Goal: Information Seeking & Learning: Learn about a topic

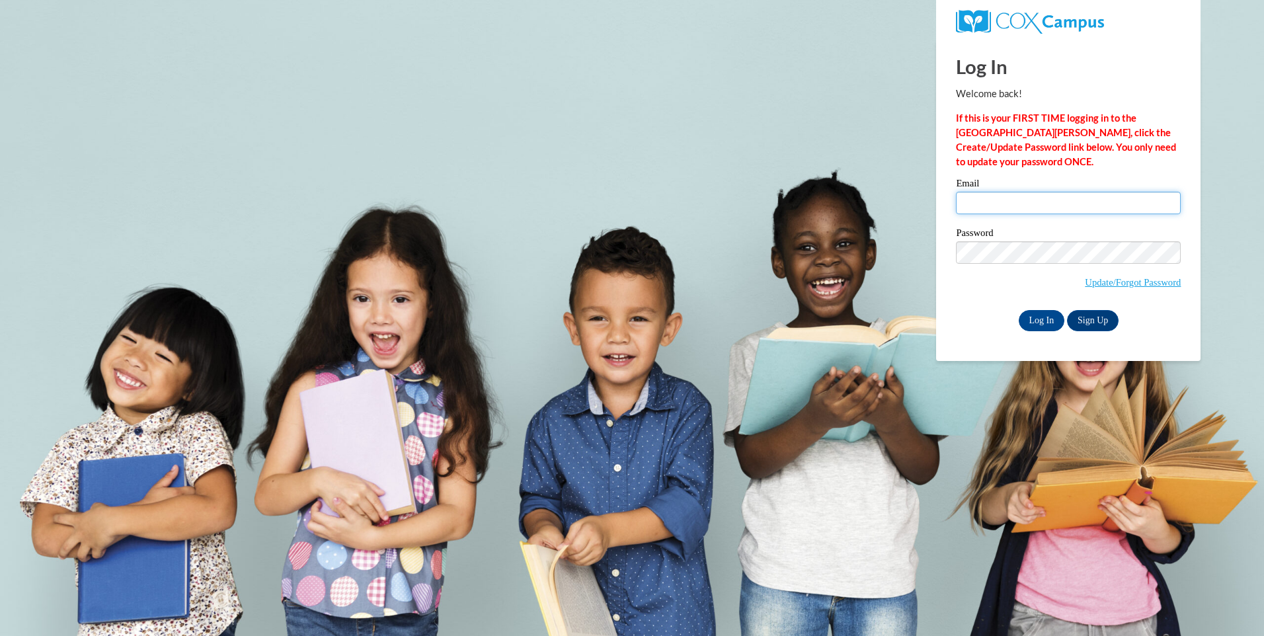
click at [1011, 203] on input "Email" at bounding box center [1068, 203] width 225 height 22
type input "[EMAIL_ADDRESS][DOMAIN_NAME]"
click at [1019, 310] on input "Log In" at bounding box center [1042, 320] width 46 height 21
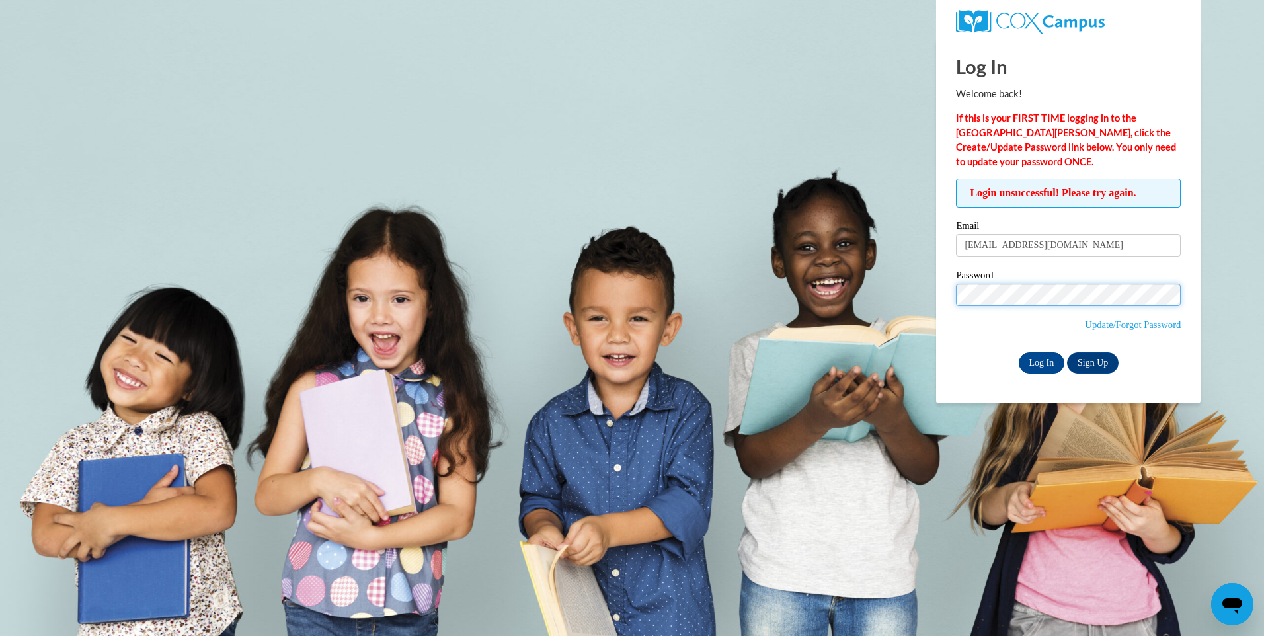
click at [1019, 352] on input "Log In" at bounding box center [1042, 362] width 46 height 21
click at [1136, 325] on link "Update/Forgot Password" at bounding box center [1133, 324] width 96 height 11
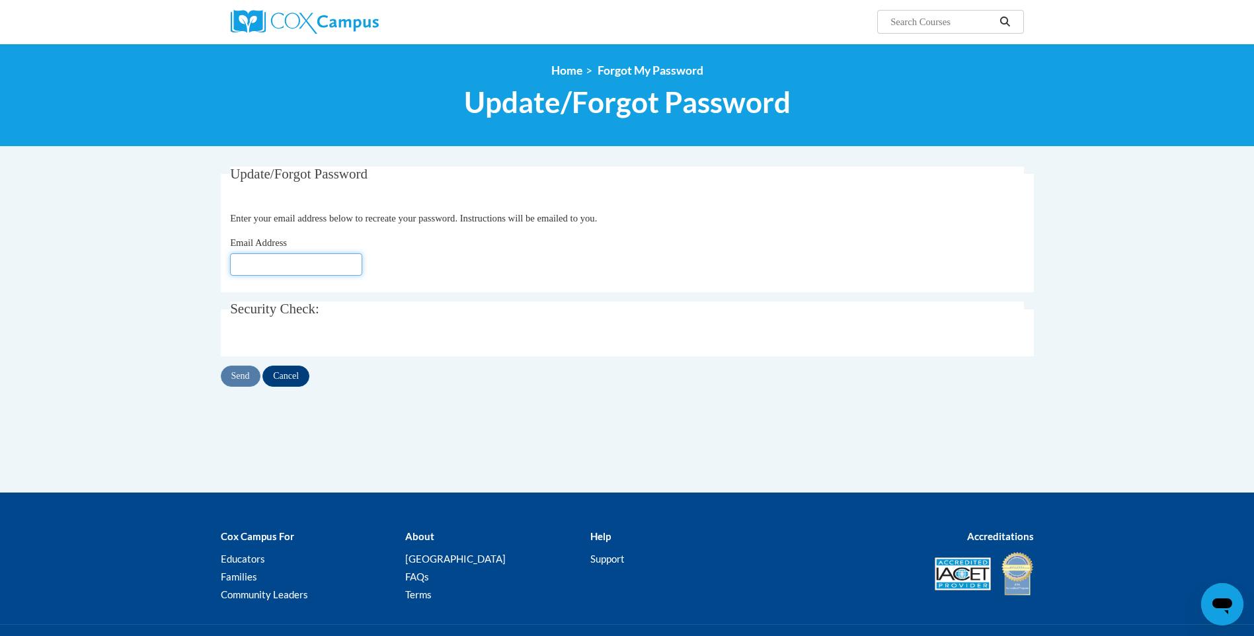
click at [281, 261] on input "Email Address" at bounding box center [296, 264] width 132 height 22
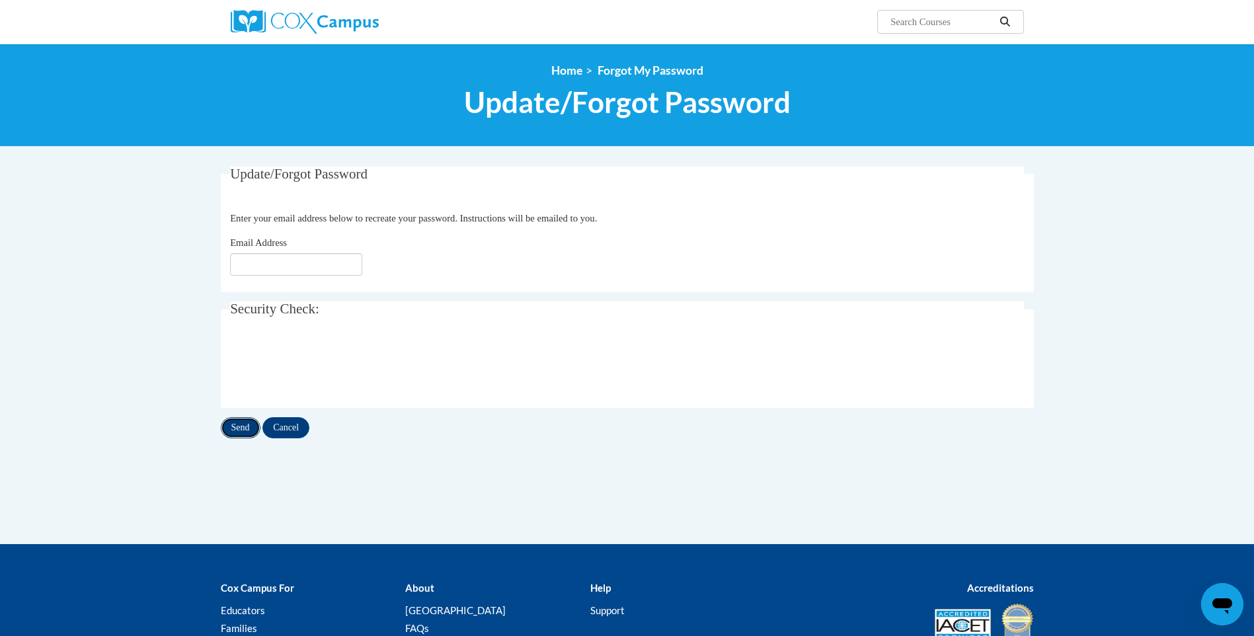
click at [244, 432] on input "Send" at bounding box center [241, 427] width 40 height 21
click at [279, 260] on input "Email Address" at bounding box center [296, 264] width 132 height 22
type input "manjarrezruby@gmail.com"
click at [243, 422] on input "Send" at bounding box center [241, 427] width 40 height 21
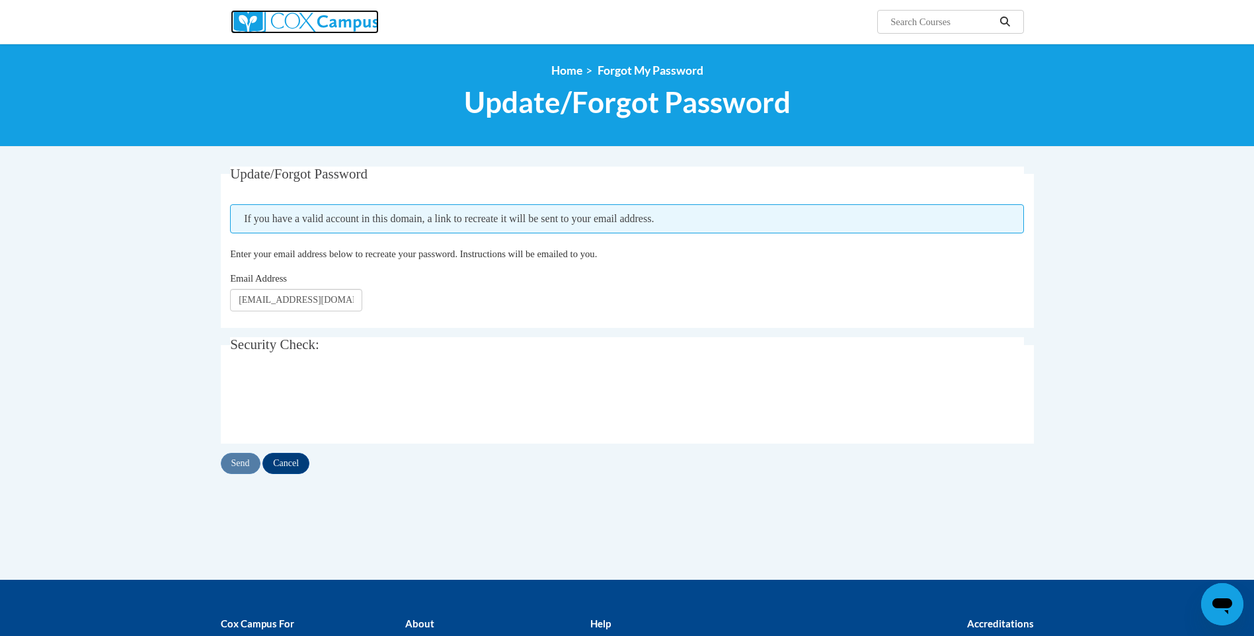
click at [336, 20] on img at bounding box center [305, 22] width 148 height 24
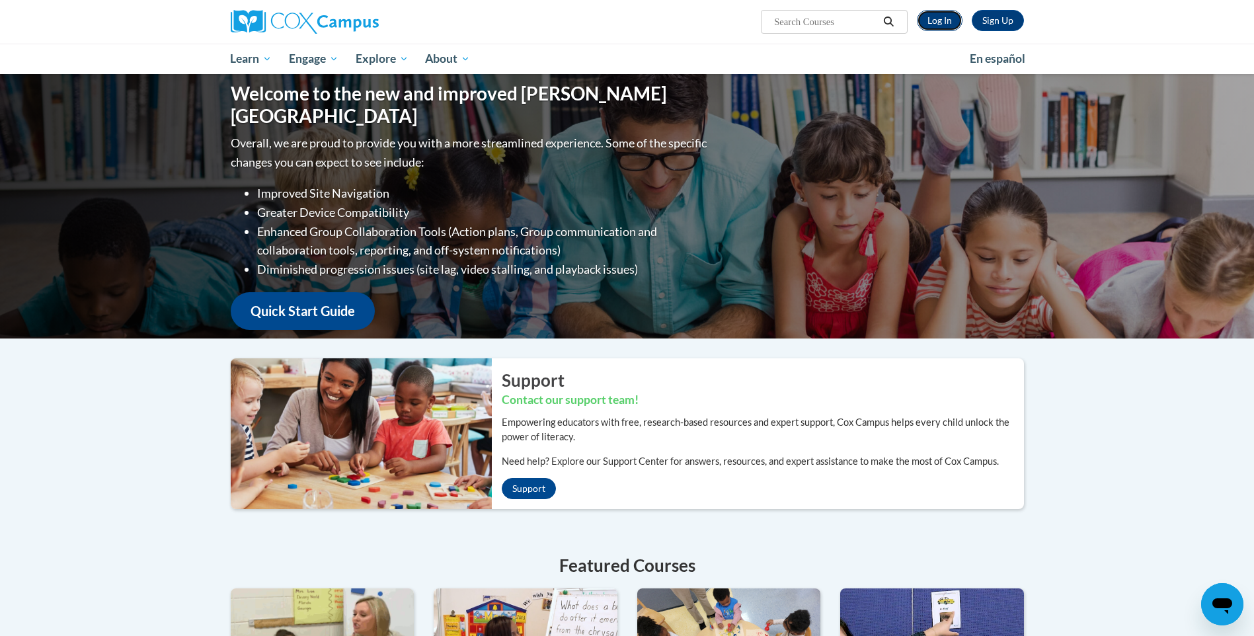
click at [931, 22] on link "Log In" at bounding box center [940, 20] width 46 height 21
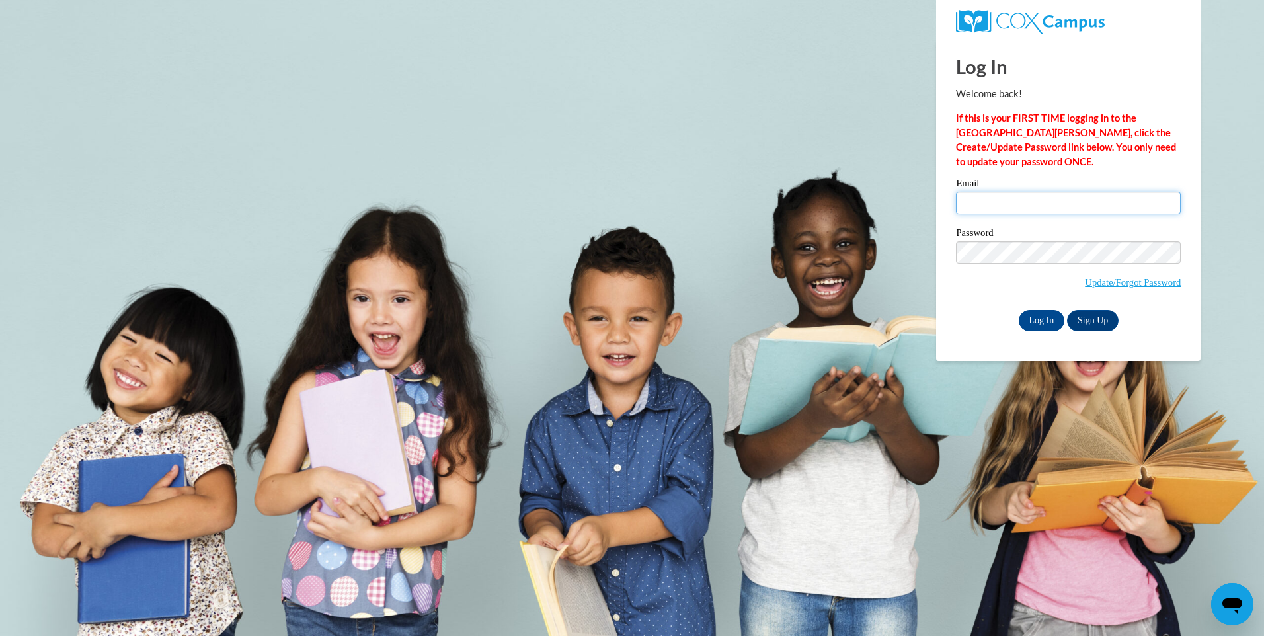
click at [1038, 206] on input "Email" at bounding box center [1068, 203] width 225 height 22
type input "manjarrezruby@gmail.com"
click at [1019, 310] on input "Log In" at bounding box center [1042, 320] width 46 height 21
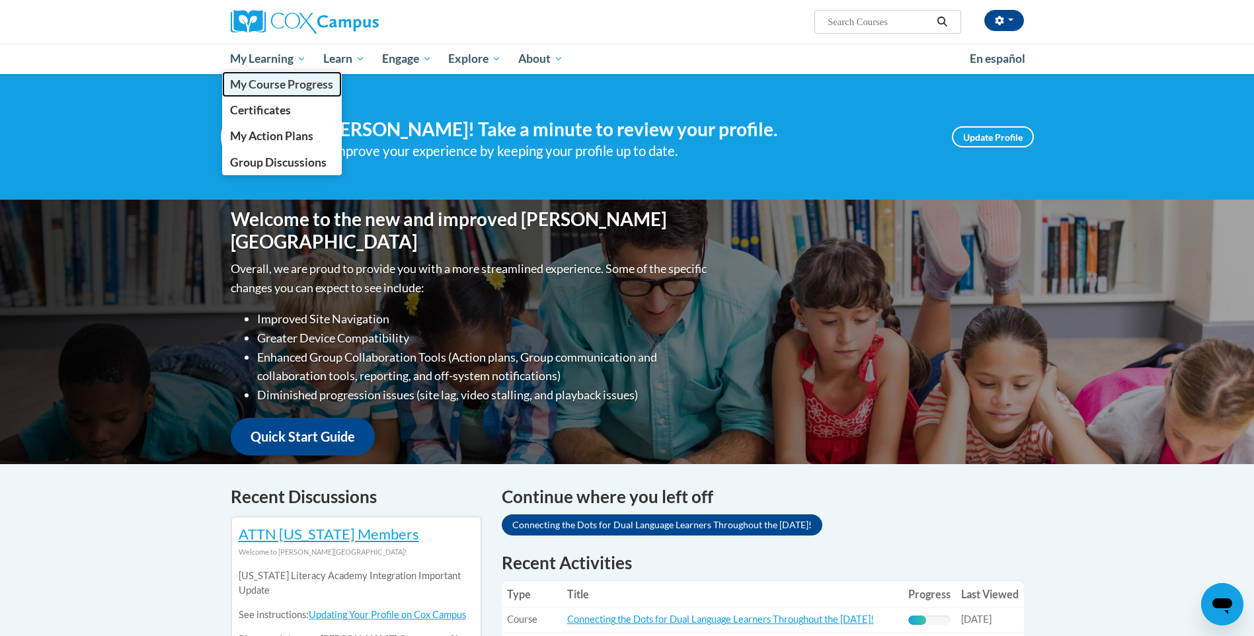
click at [272, 78] on span "My Course Progress" at bounding box center [281, 84] width 103 height 14
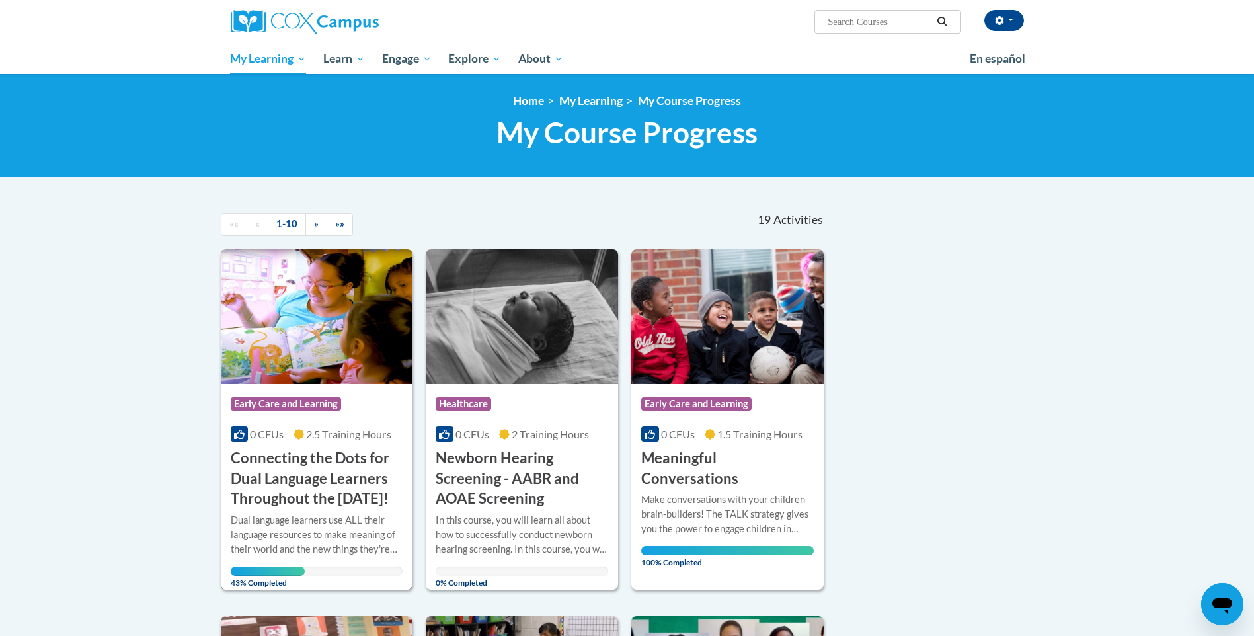
click at [325, 487] on h3 "Connecting the Dots for Dual Language Learners Throughout the [DATE]!" at bounding box center [317, 478] width 173 height 61
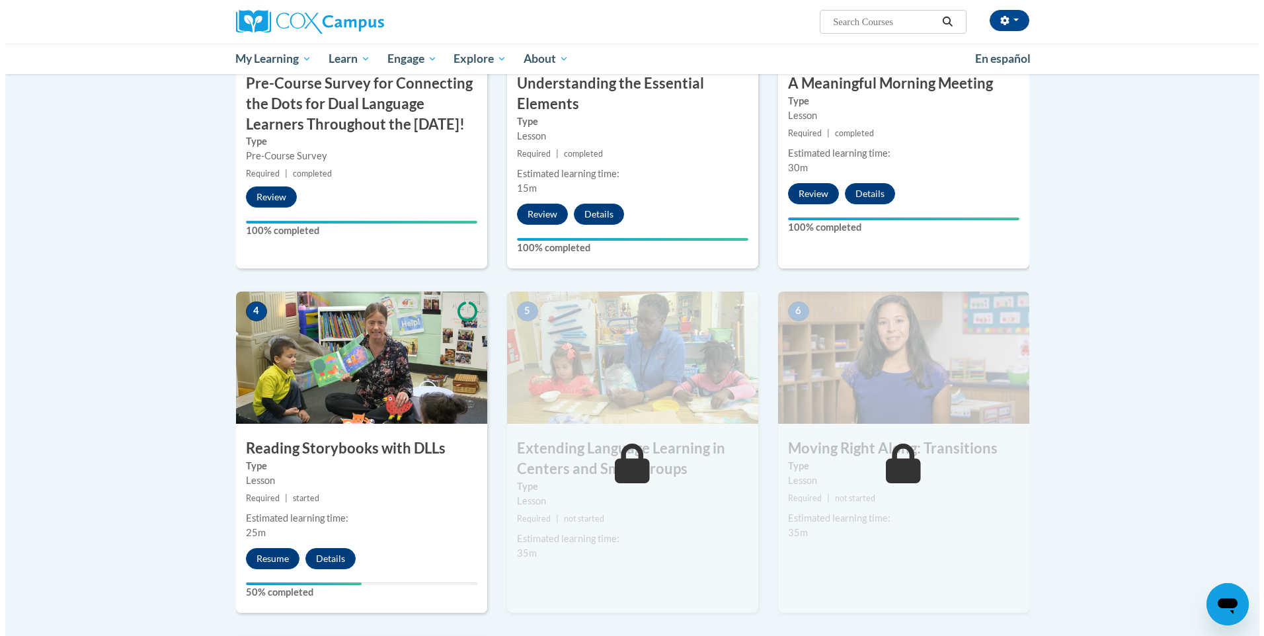
scroll to position [463, 0]
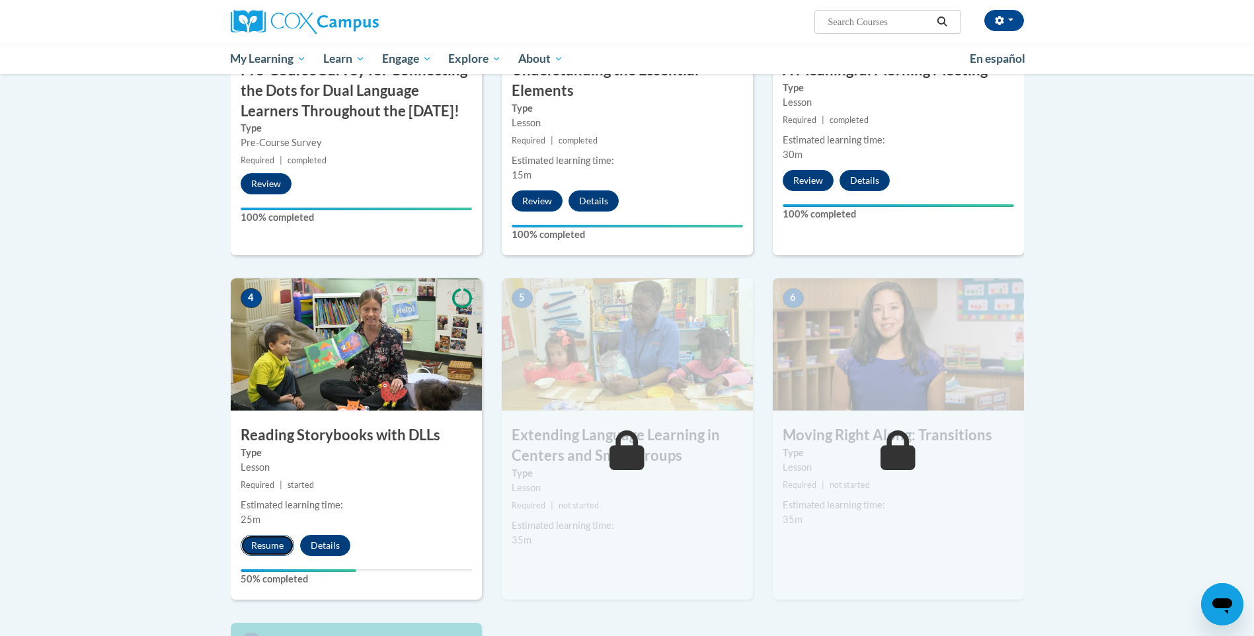
click at [262, 547] on button "Resume" at bounding box center [268, 545] width 54 height 21
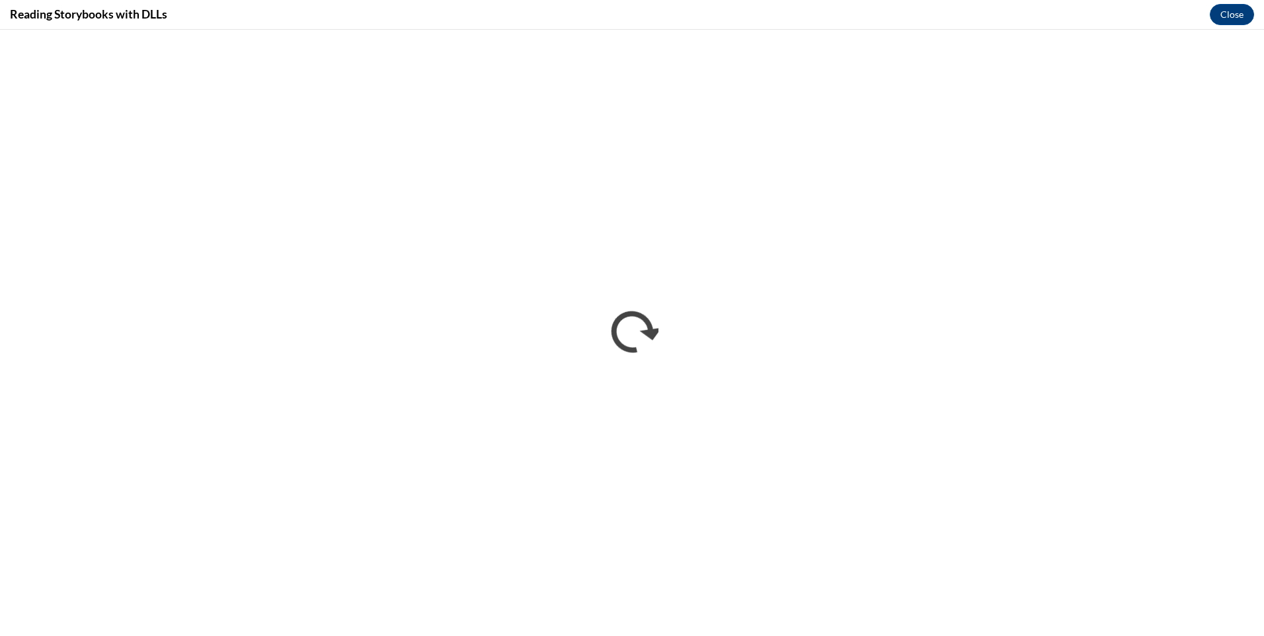
scroll to position [0, 0]
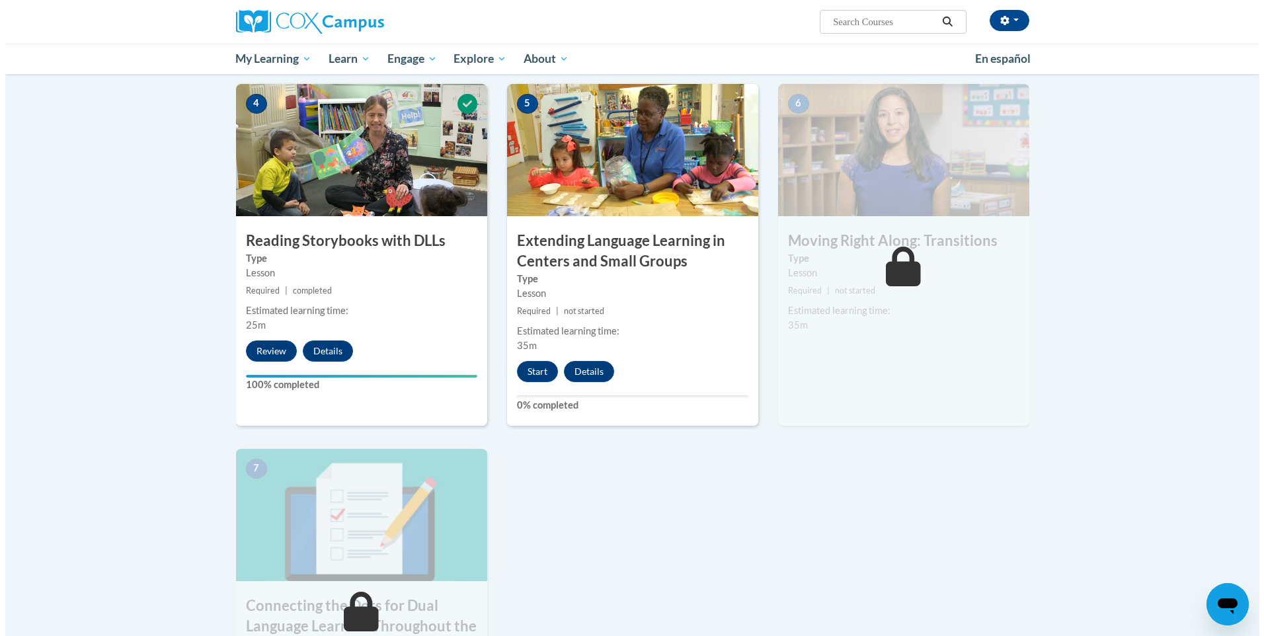
scroll to position [661, 0]
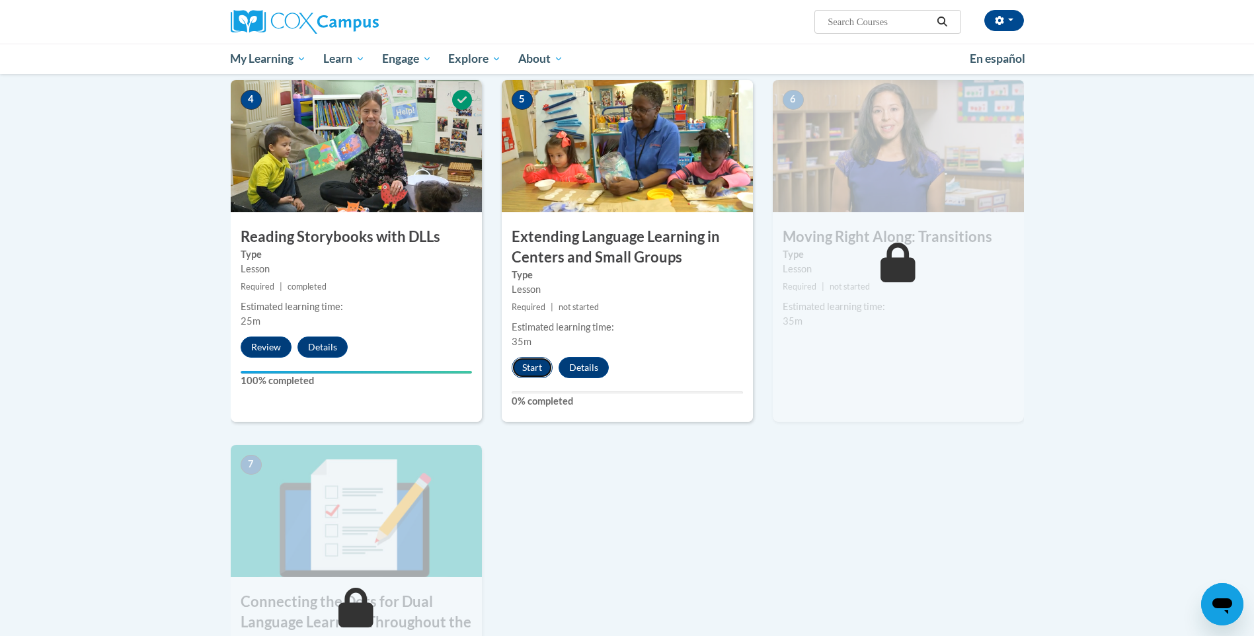
click at [539, 366] on button "Start" at bounding box center [532, 367] width 41 height 21
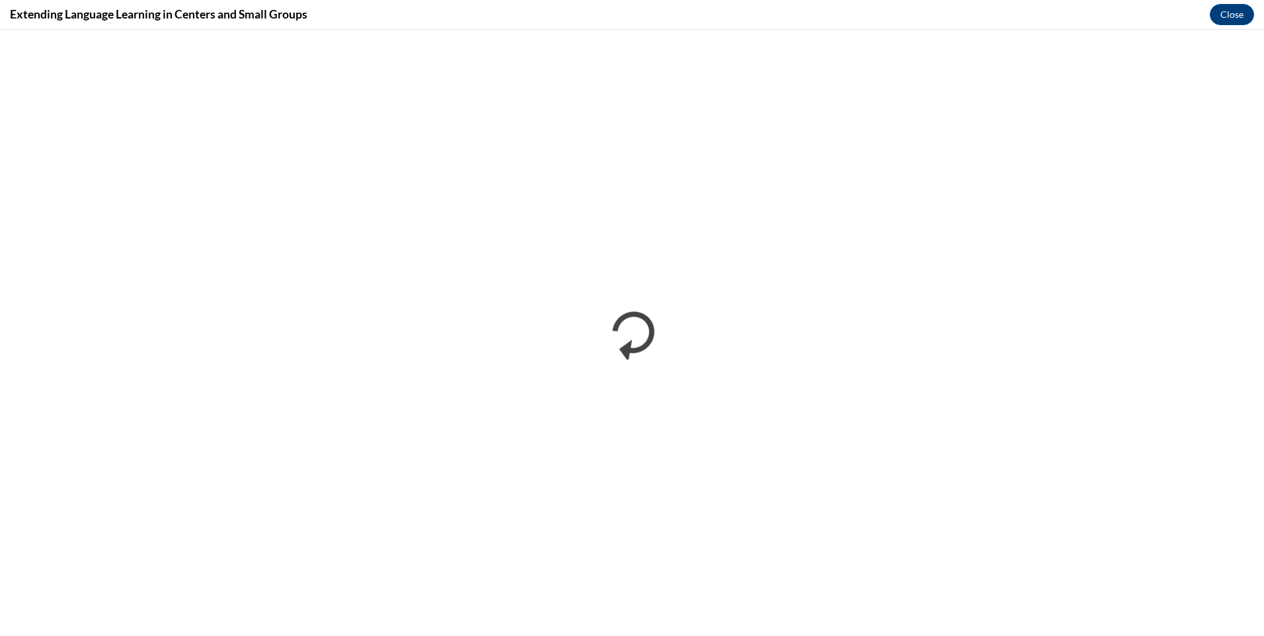
scroll to position [0, 0]
